Goal: Find specific page/section: Find specific page/section

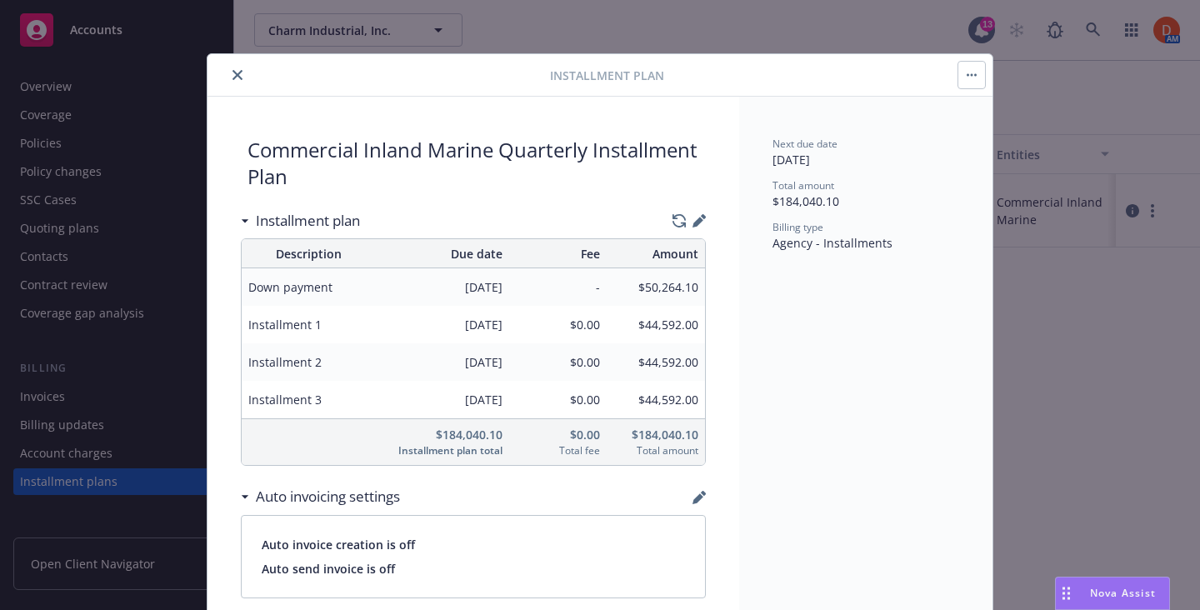
scroll to position [58, 0]
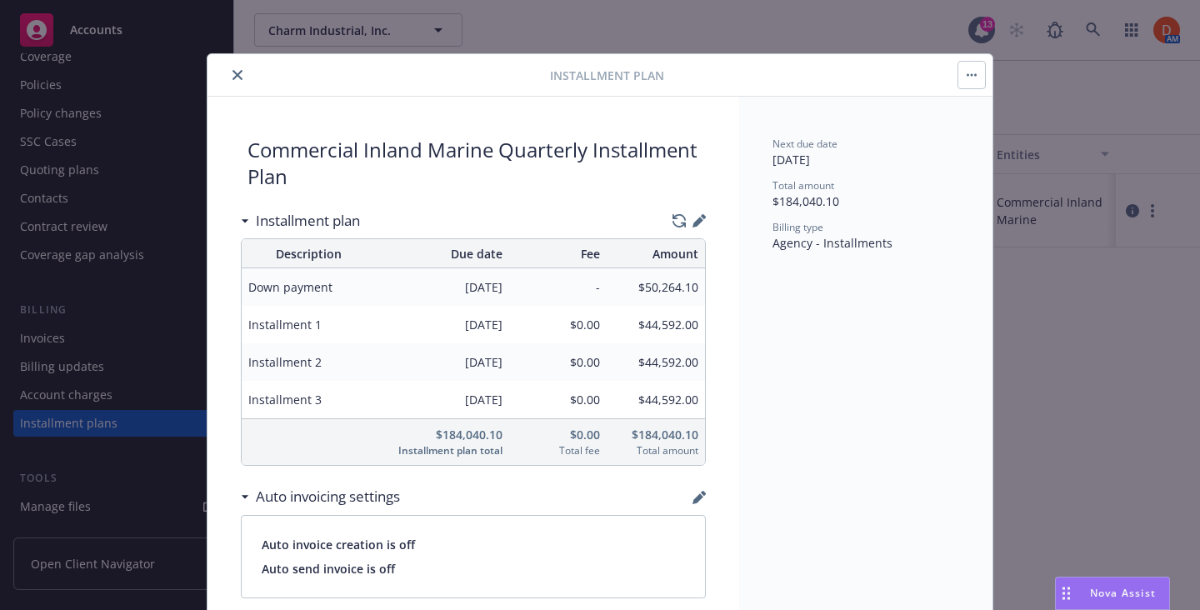
click at [242, 67] on button "close" at bounding box center [238, 75] width 20 height 20
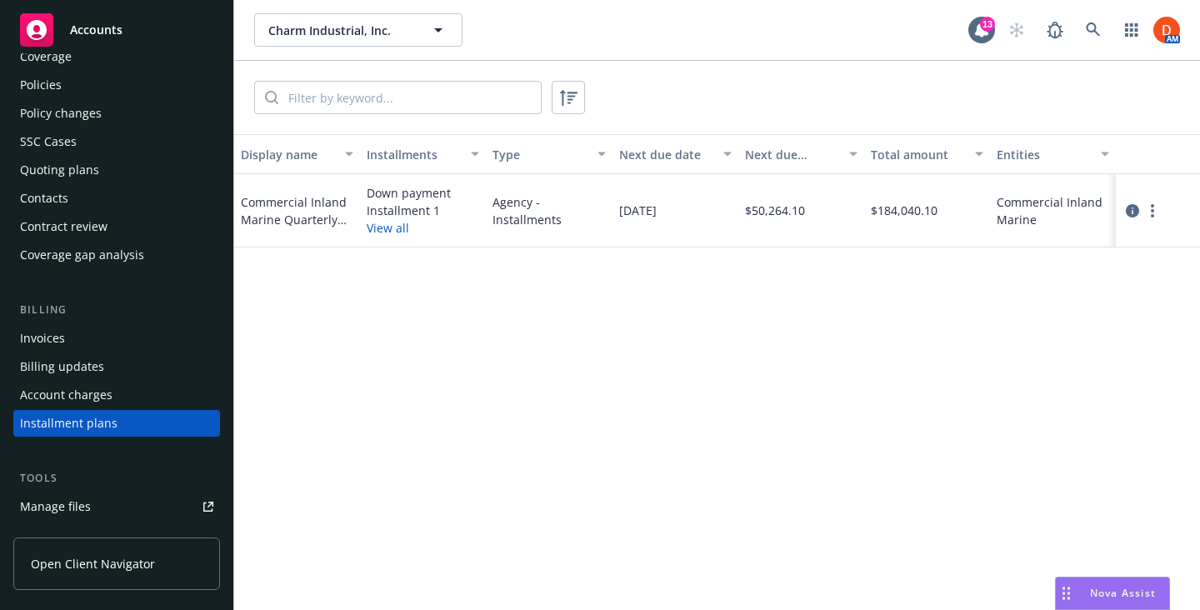
click at [86, 343] on div "Invoices" at bounding box center [116, 338] width 193 height 27
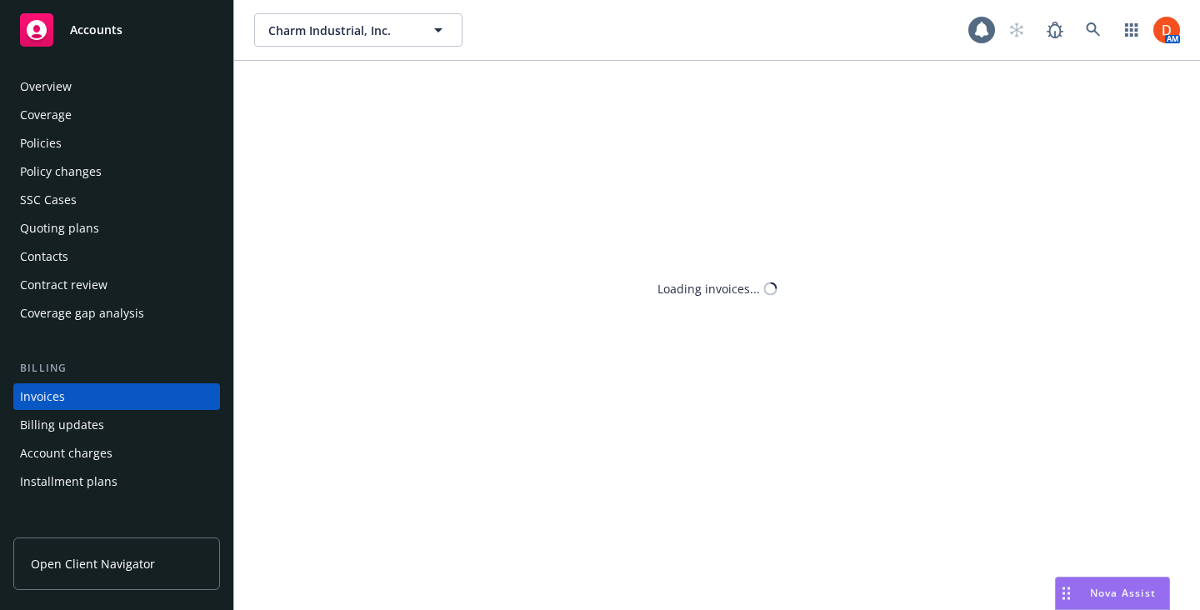
scroll to position [65, 0]
